Goal: Transaction & Acquisition: Purchase product/service

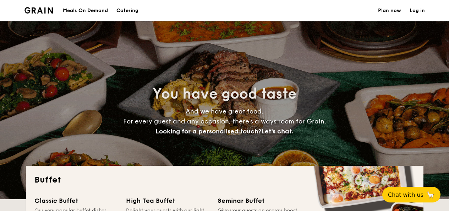
select select
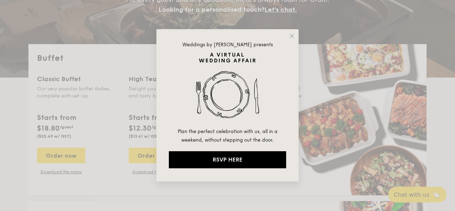
scroll to position [136, 0]
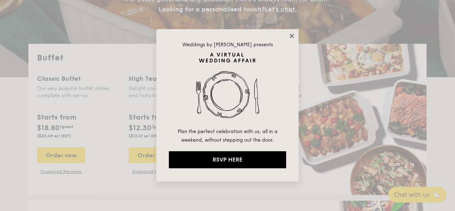
click at [293, 33] on icon at bounding box center [292, 36] width 6 height 6
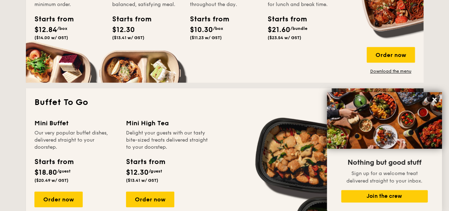
scroll to position [391, 0]
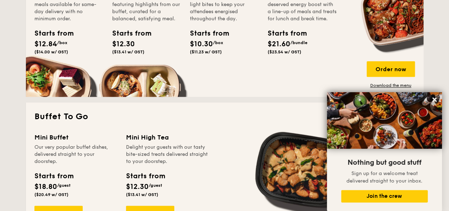
click at [48, 29] on div "Meals on Demand Enjoy wholesome, delicious meals available for same-day deliver…" at bounding box center [68, 20] width 69 height 75
click at [384, 77] on div "Order now" at bounding box center [391, 69] width 48 height 16
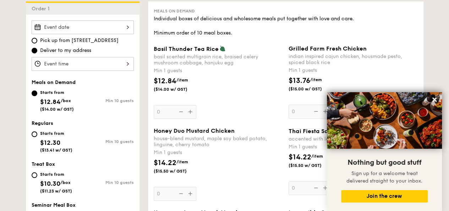
scroll to position [249, 0]
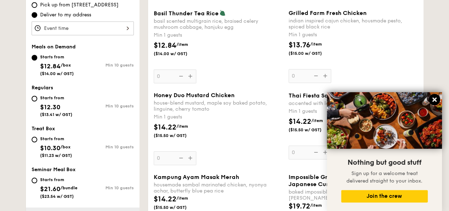
click at [437, 98] on button at bounding box center [434, 99] width 11 height 11
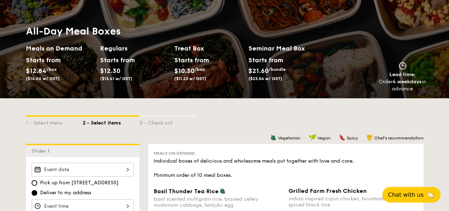
scroll to position [0, 0]
